Goal: Navigation & Orientation: Find specific page/section

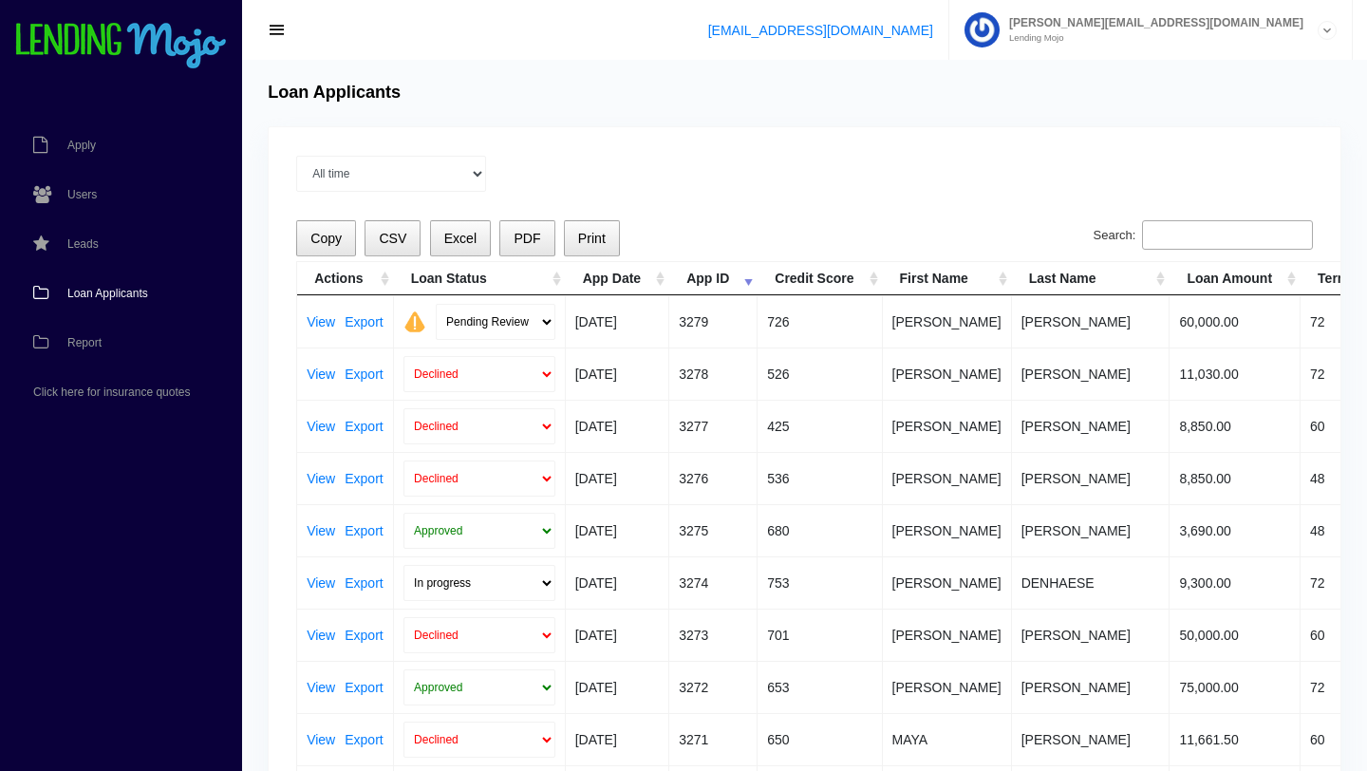
click at [104, 295] on span "Loan Applicants" at bounding box center [107, 293] width 81 height 11
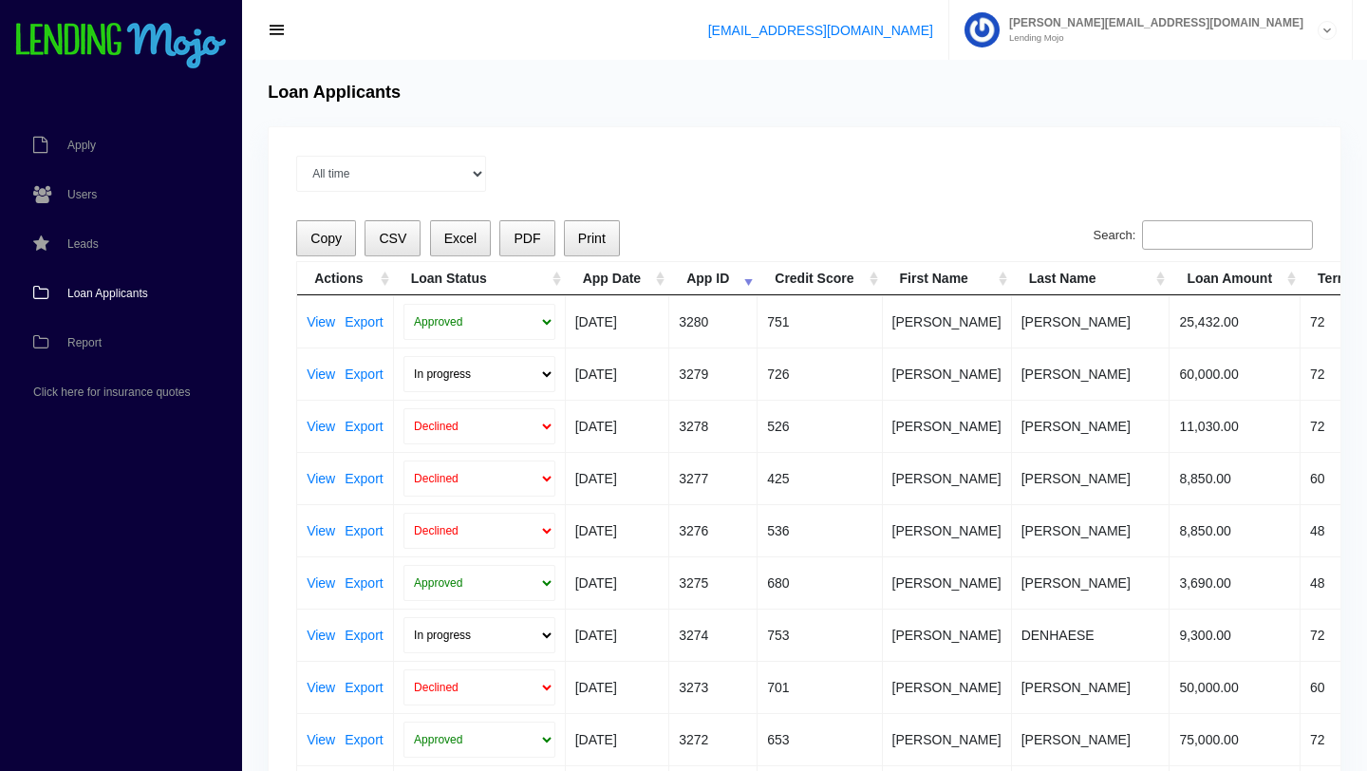
click at [123, 290] on span "Loan Applicants" at bounding box center [107, 293] width 81 height 11
click at [119, 293] on span "Loan Applicants" at bounding box center [107, 293] width 81 height 11
